Goal: Task Accomplishment & Management: Use online tool/utility

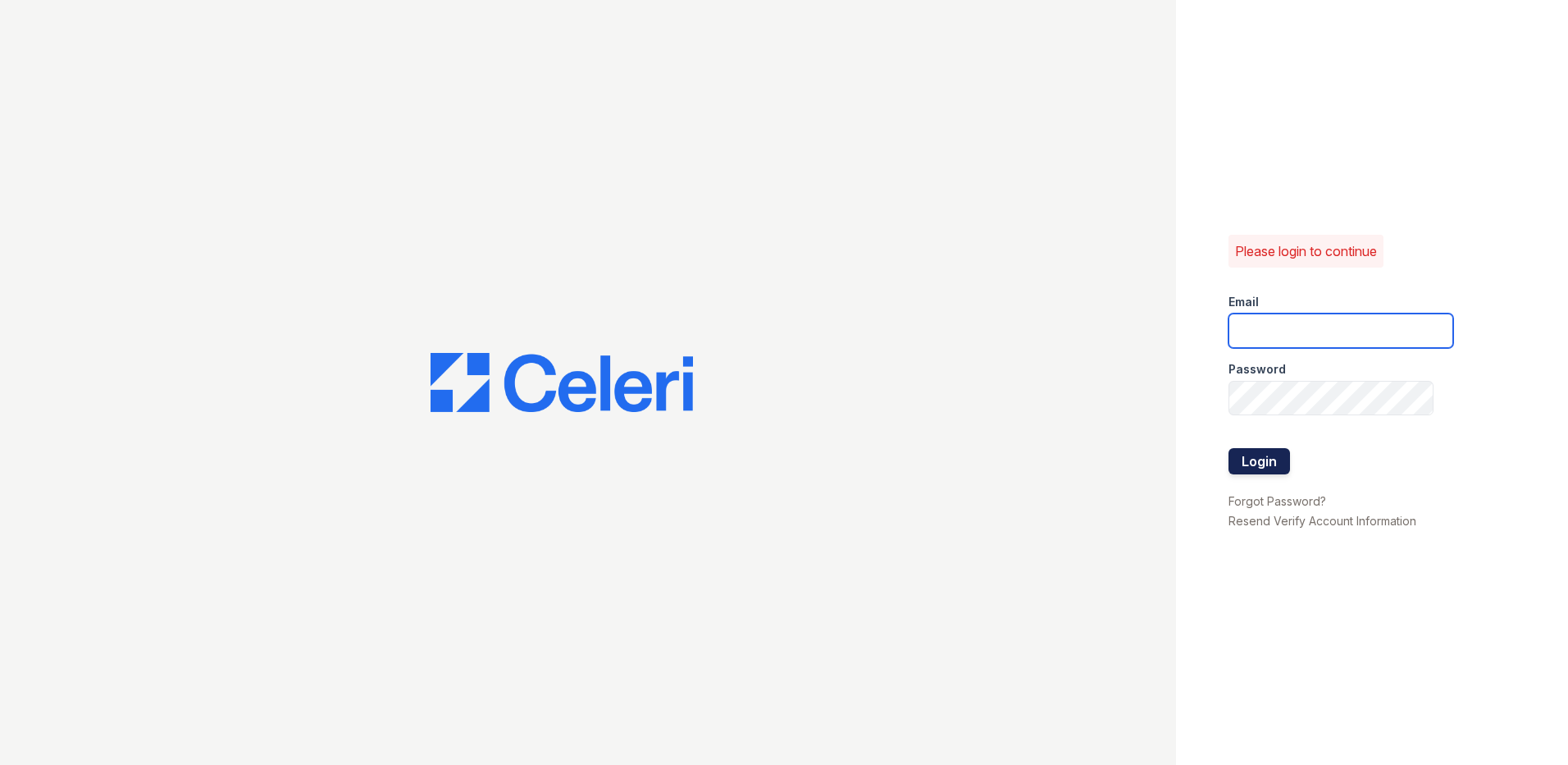
type input "[EMAIL_ADDRESS][DOMAIN_NAME]"
click at [1272, 455] on button "Login" at bounding box center [1258, 461] width 61 height 27
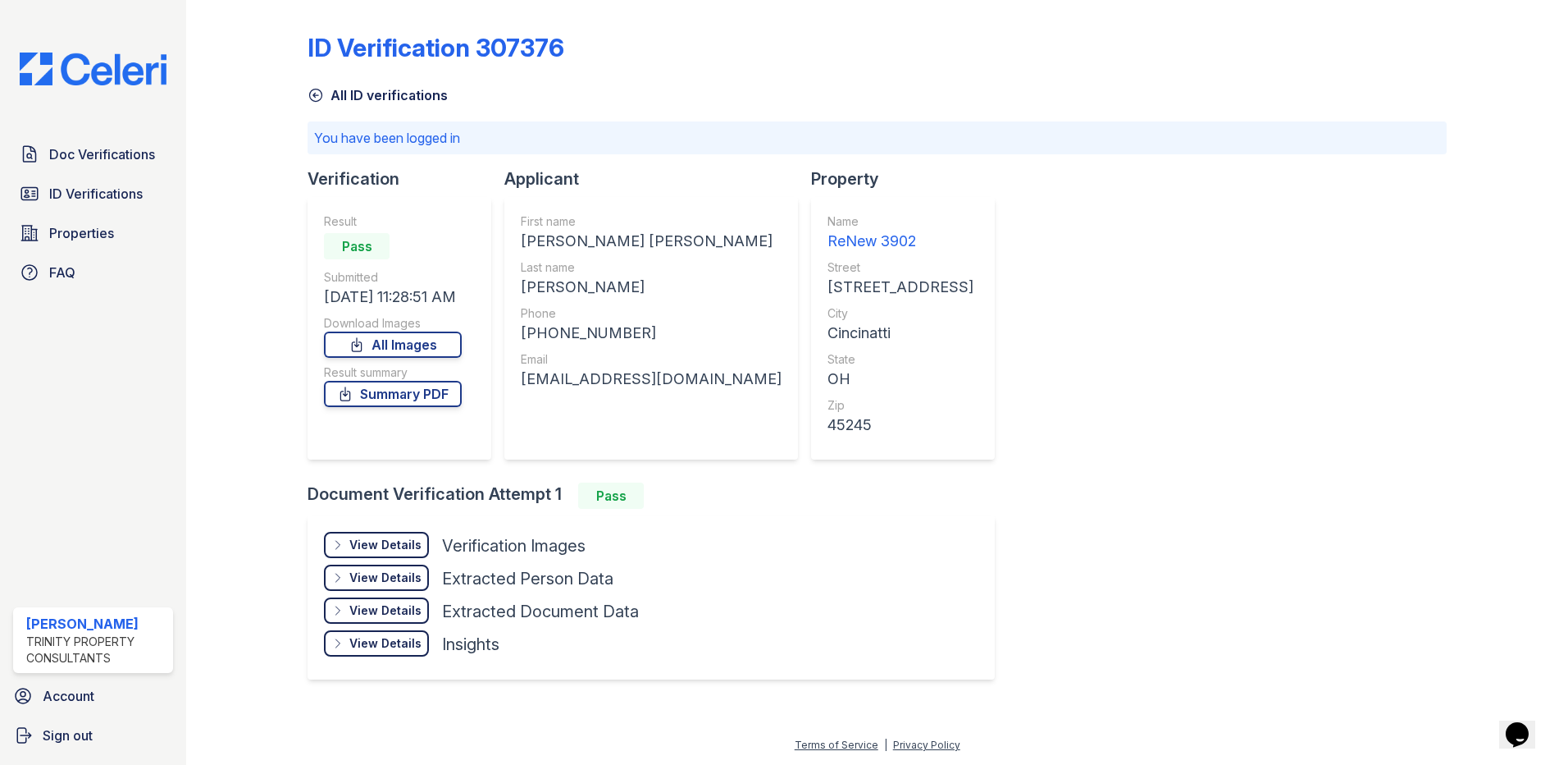
click at [117, 67] on img at bounding box center [93, 68] width 173 height 33
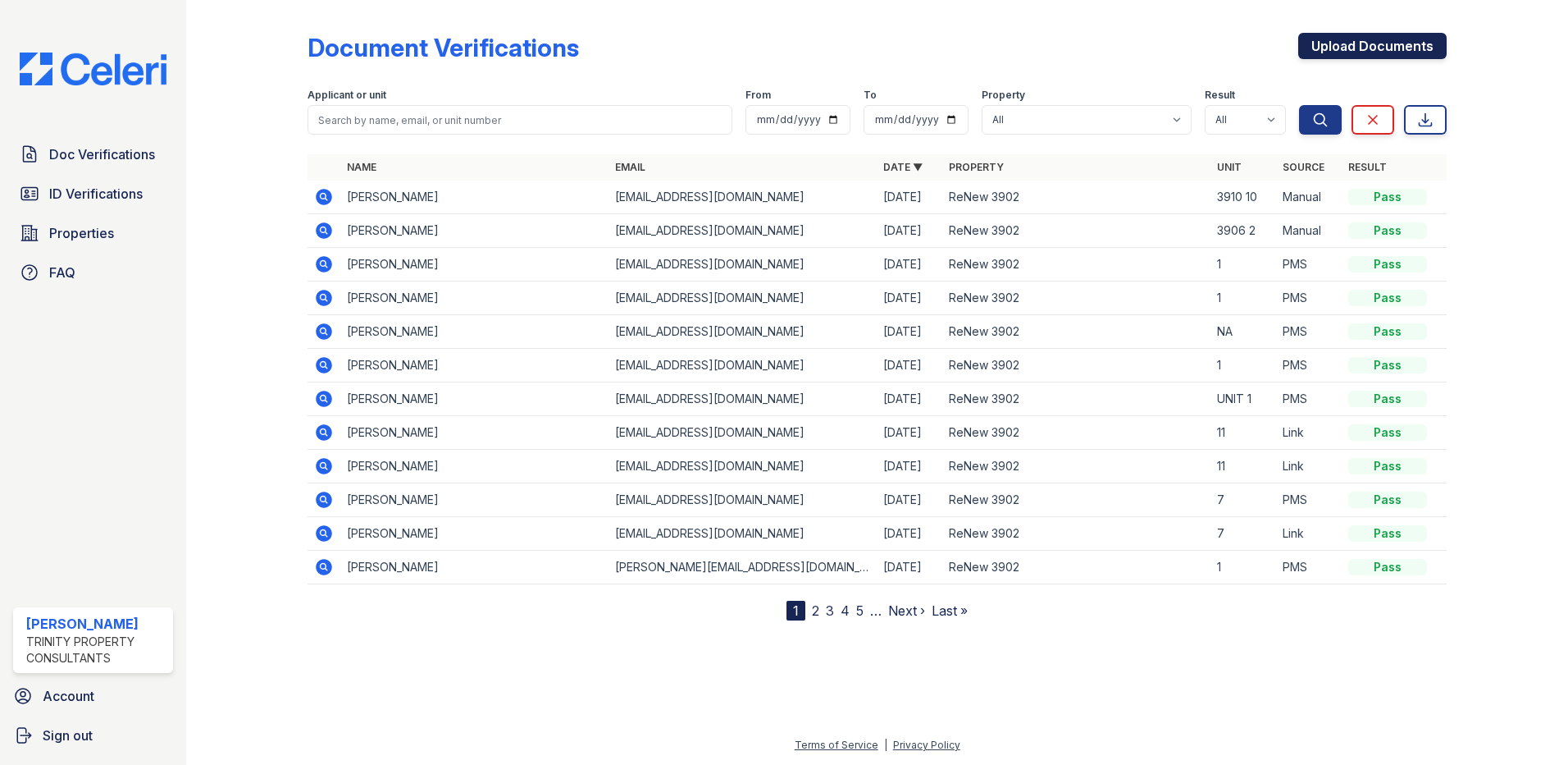
click at [1361, 46] on link "Upload Documents" at bounding box center [1372, 46] width 149 height 27
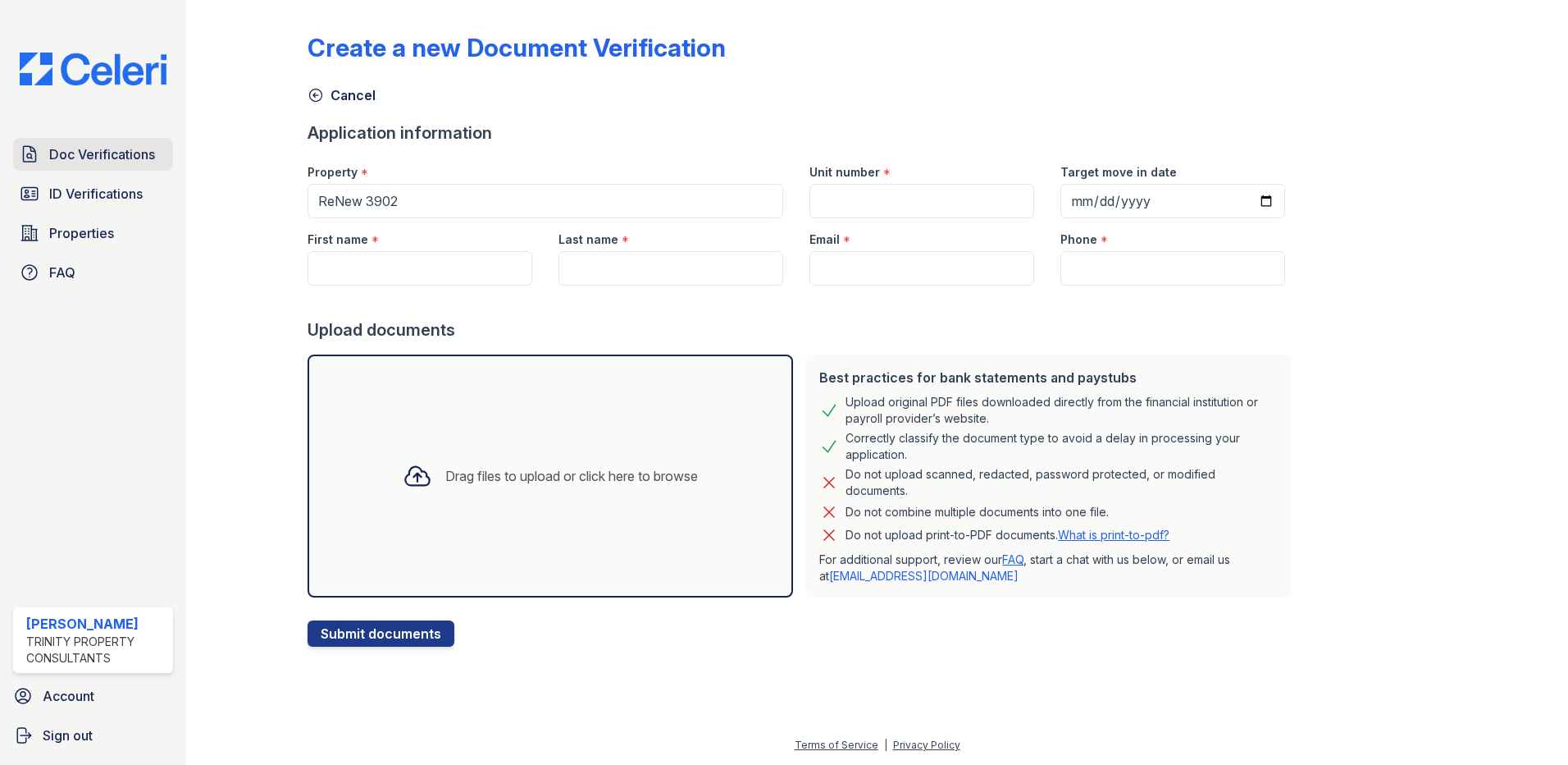
click at [110, 152] on span "Doc Verifications" at bounding box center [103, 154] width 106 height 19
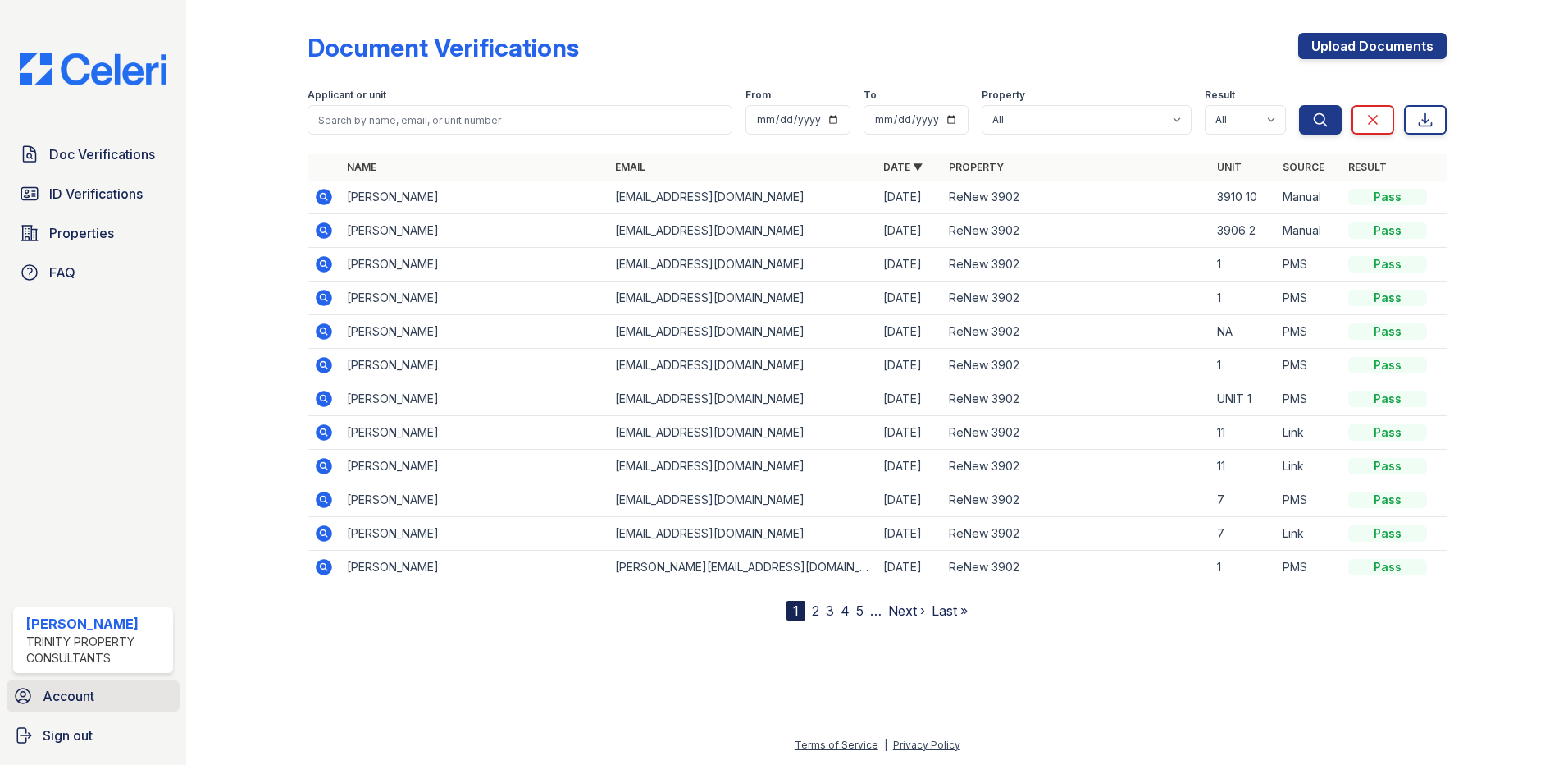
click at [95, 705] on span "Account" at bounding box center [68, 696] width 51 height 19
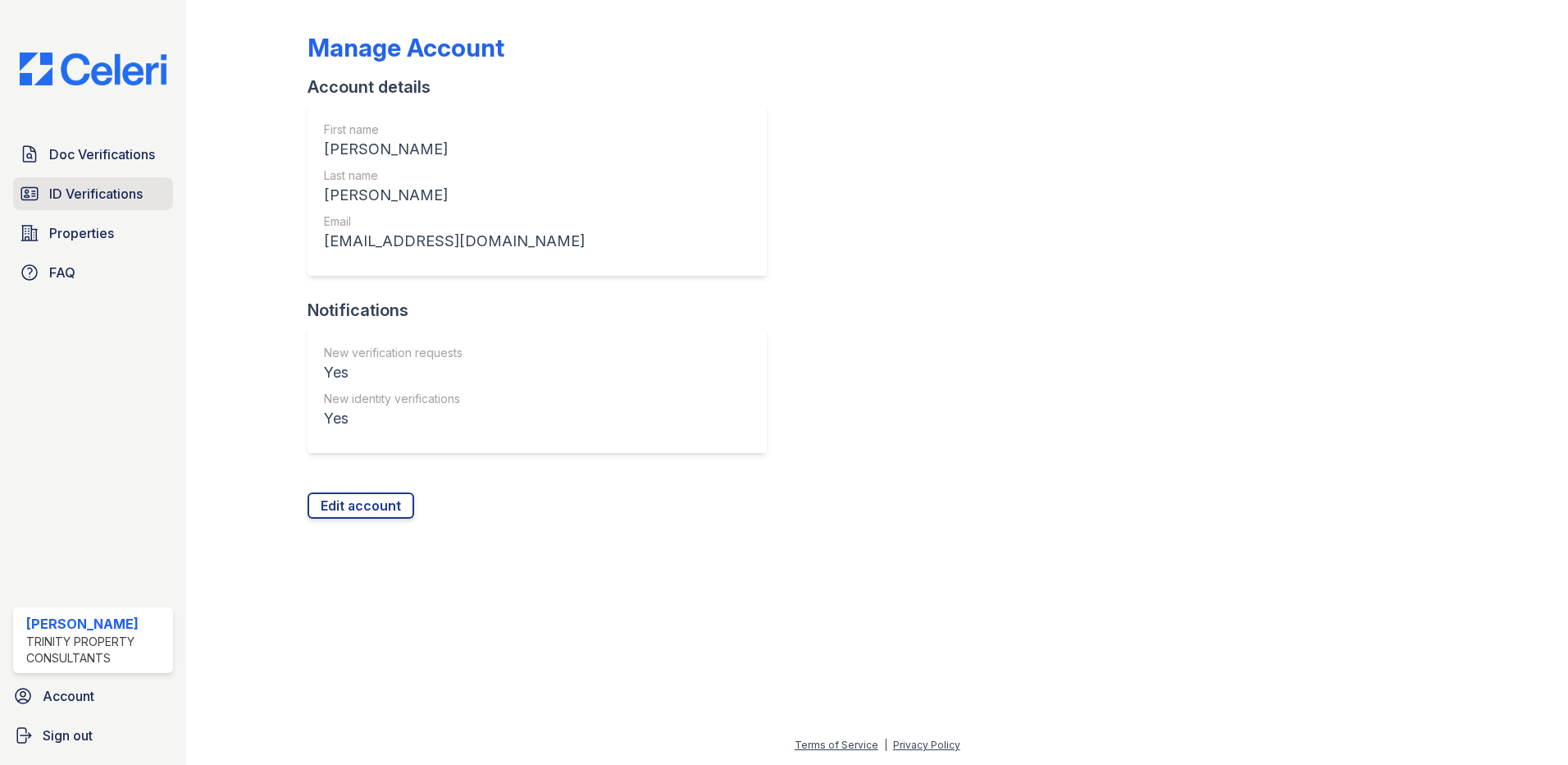
click at [111, 190] on span "ID Verifications" at bounding box center [96, 194] width 94 height 19
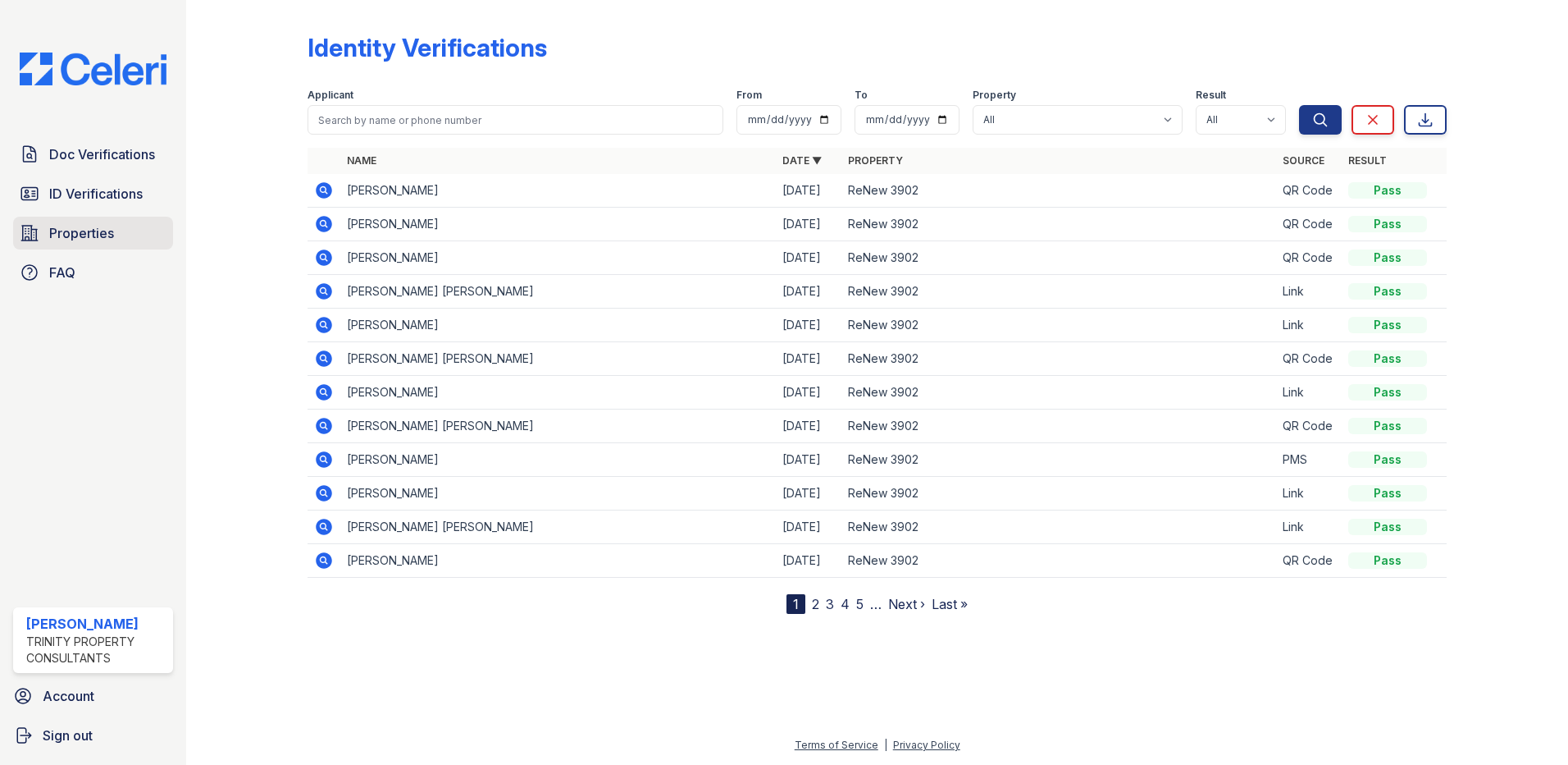
click at [127, 235] on link "Properties" at bounding box center [93, 233] width 160 height 33
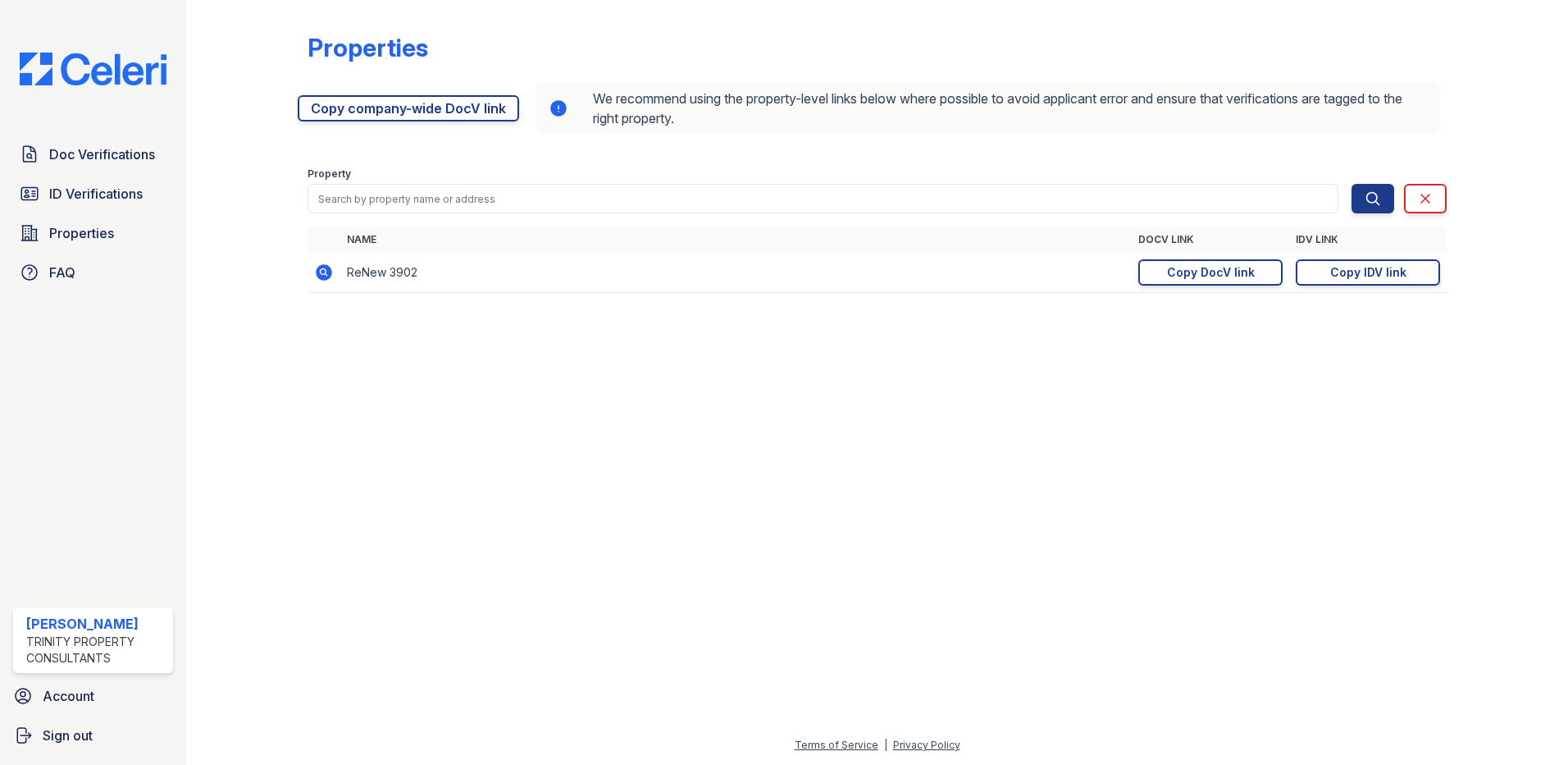
click at [79, 66] on img at bounding box center [93, 68] width 173 height 33
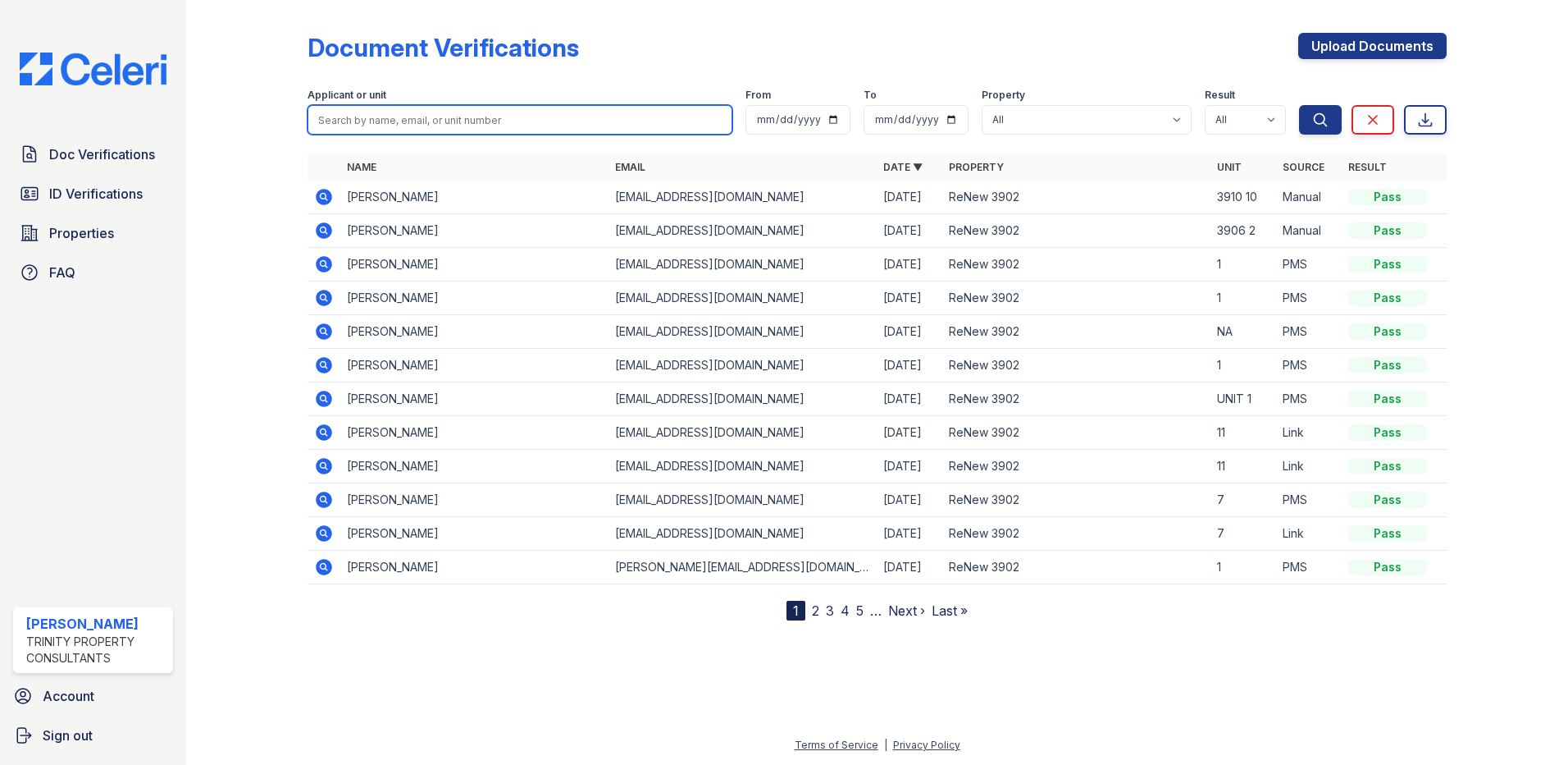
click at [414, 117] on input "search" at bounding box center [519, 120] width 425 height 29
type input "[PERSON_NAME]"
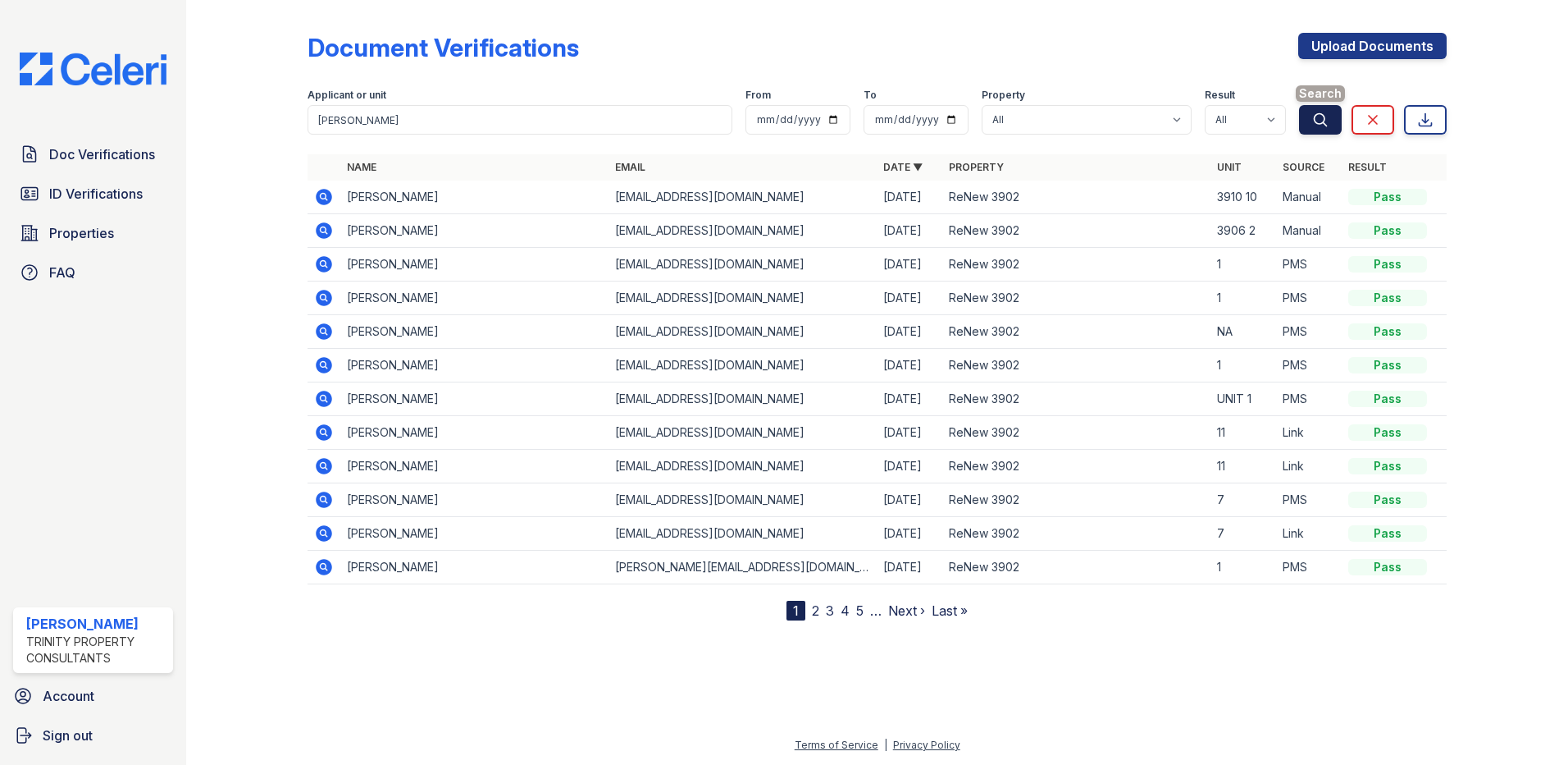
click at [1323, 110] on button "Search" at bounding box center [1320, 120] width 42 height 29
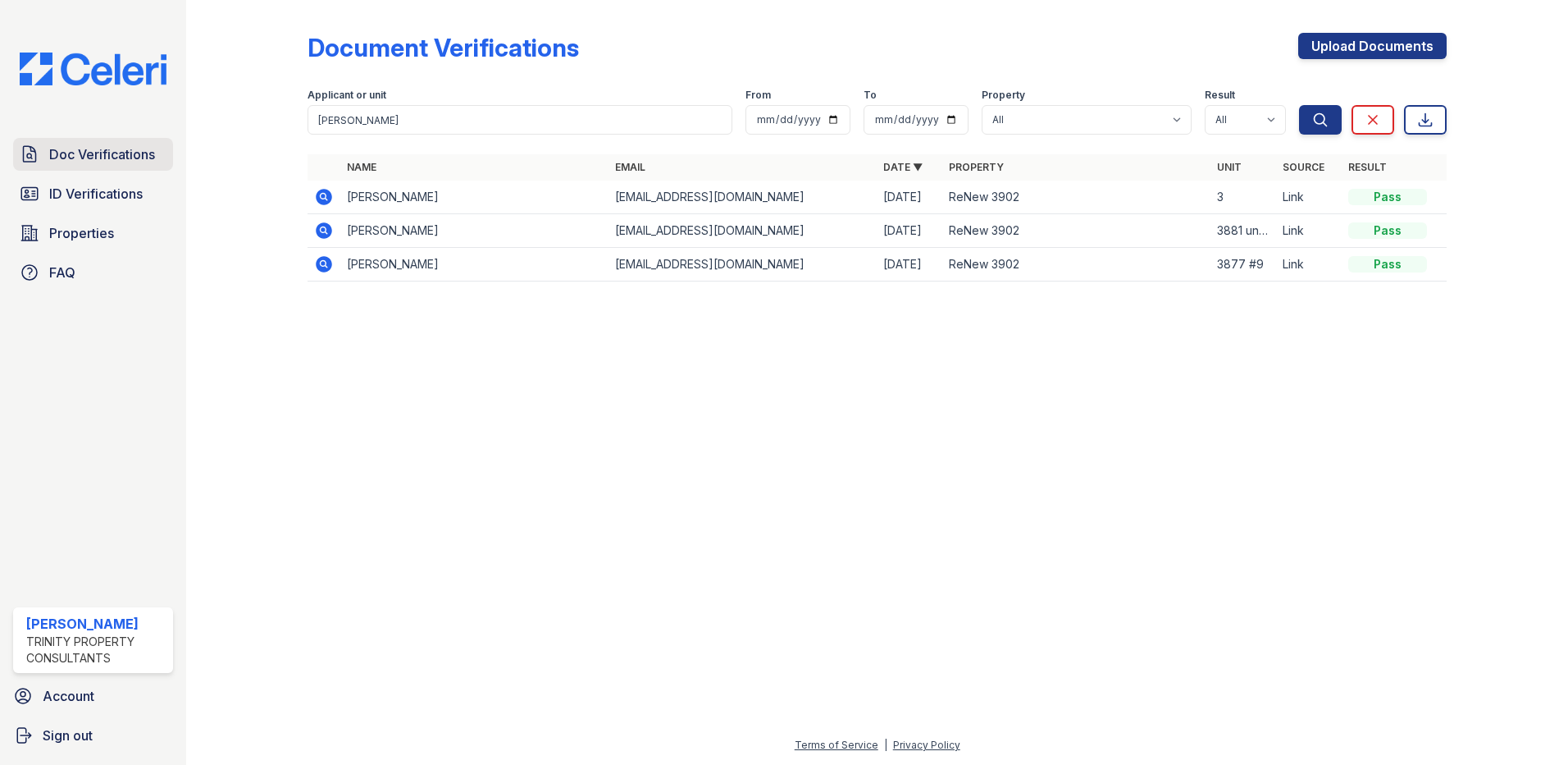
click at [85, 151] on span "Doc Verifications" at bounding box center [103, 154] width 106 height 19
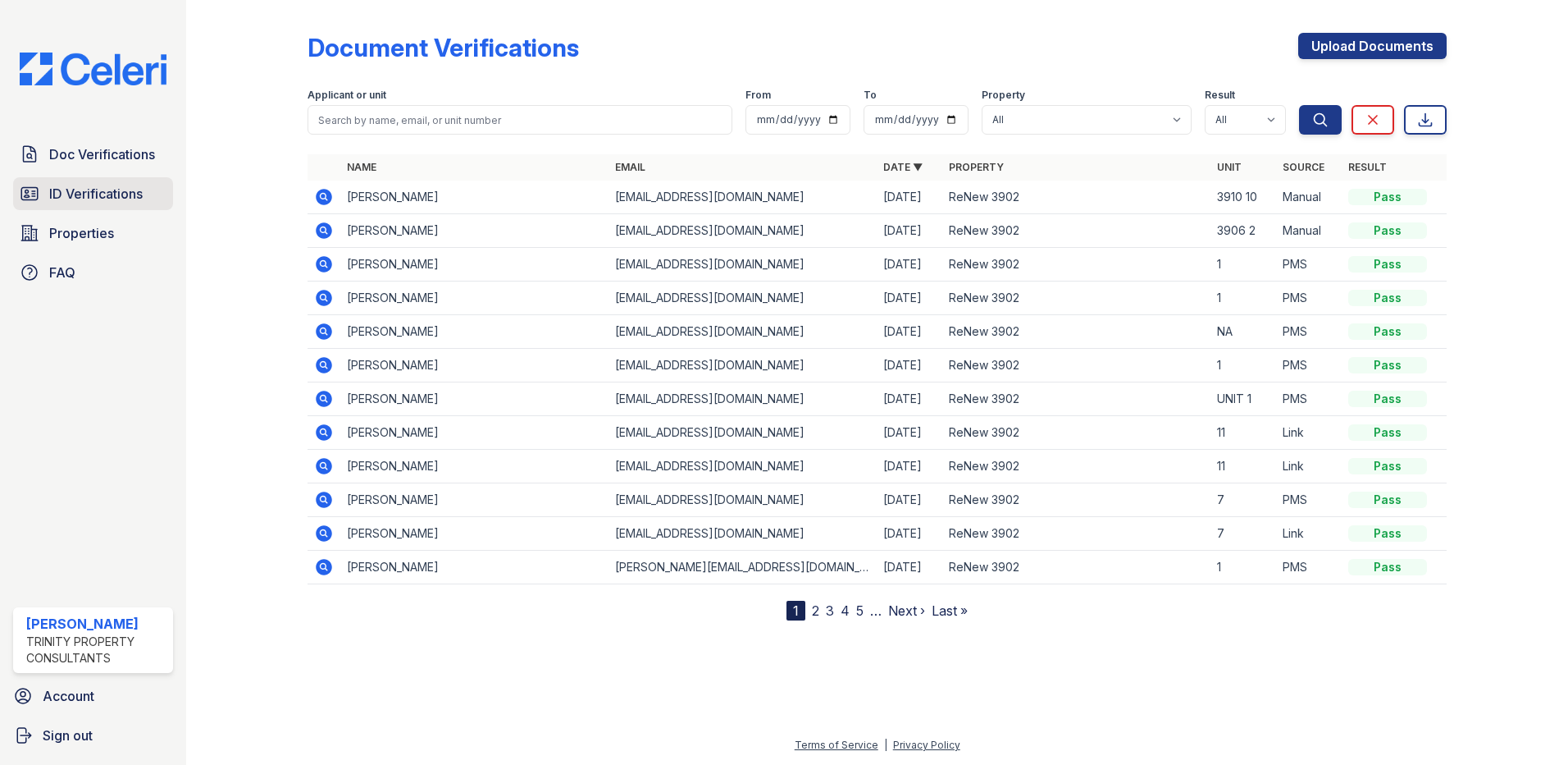
click at [95, 196] on span "ID Verifications" at bounding box center [96, 194] width 94 height 19
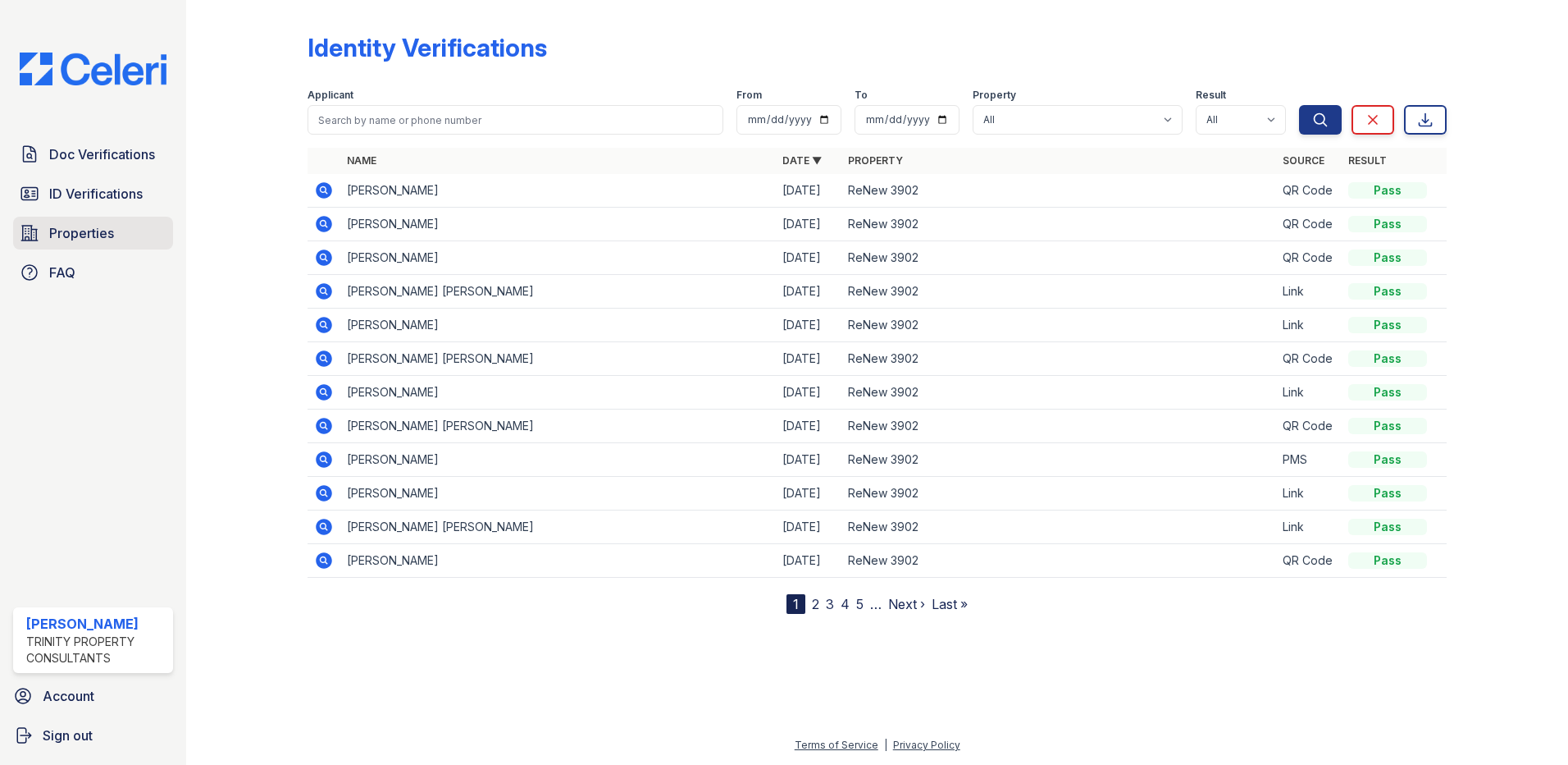
click at [86, 234] on span "Properties" at bounding box center [81, 233] width 65 height 19
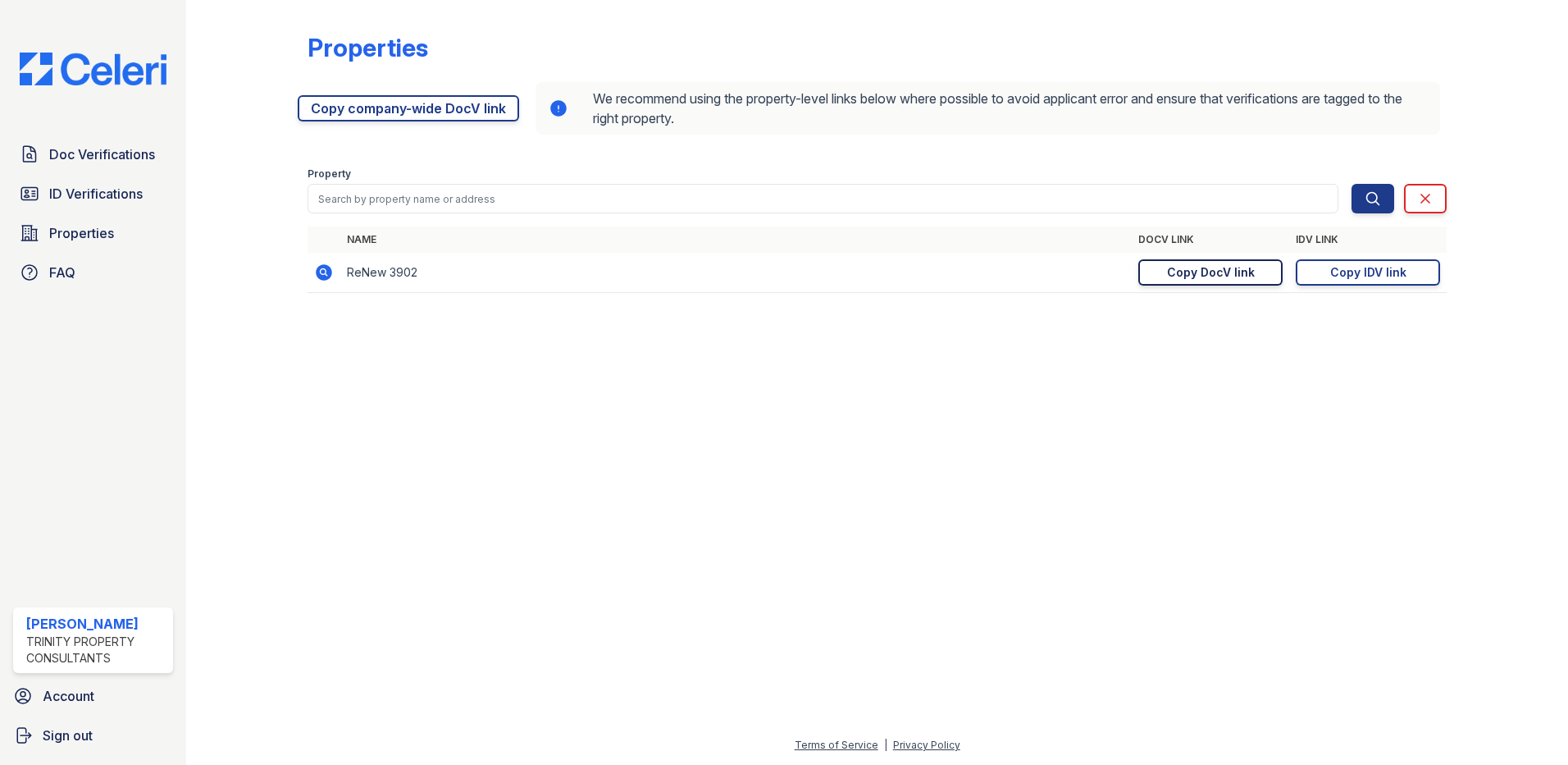
click at [1190, 272] on div "Copy DocV link" at bounding box center [1210, 272] width 88 height 17
click at [1357, 276] on div "Copy IDV link" at bounding box center [1368, 272] width 76 height 17
